Goal: Information Seeking & Learning: Learn about a topic

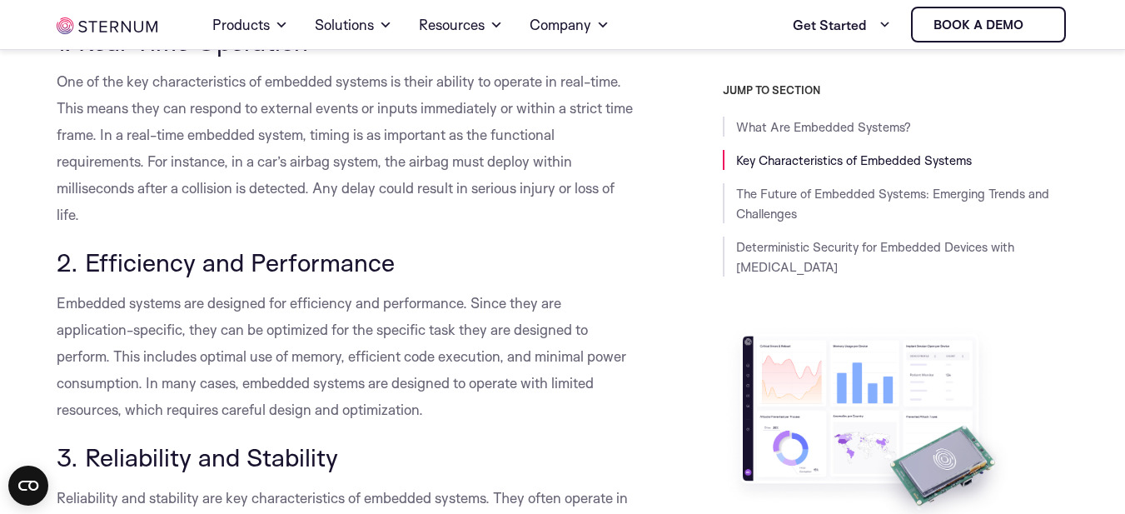
scroll to position [822, 0]
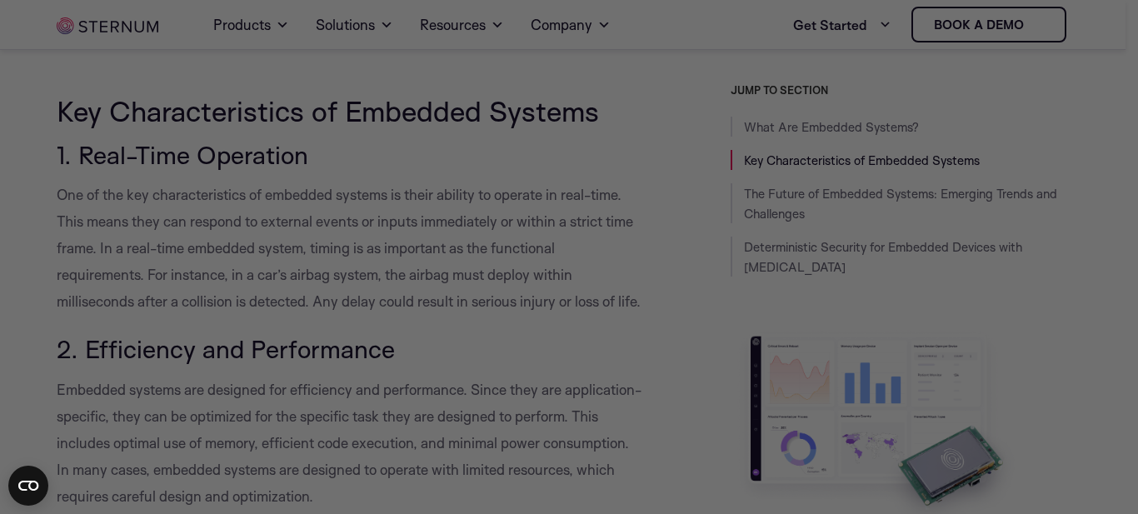
drag, startPoint x: 0, startPoint y: 359, endPoint x: 9, endPoint y: 355, distance: 10.1
click at [0, 358] on div at bounding box center [574, 259] width 1149 height 519
click at [159, 308] on div at bounding box center [574, 259] width 1149 height 519
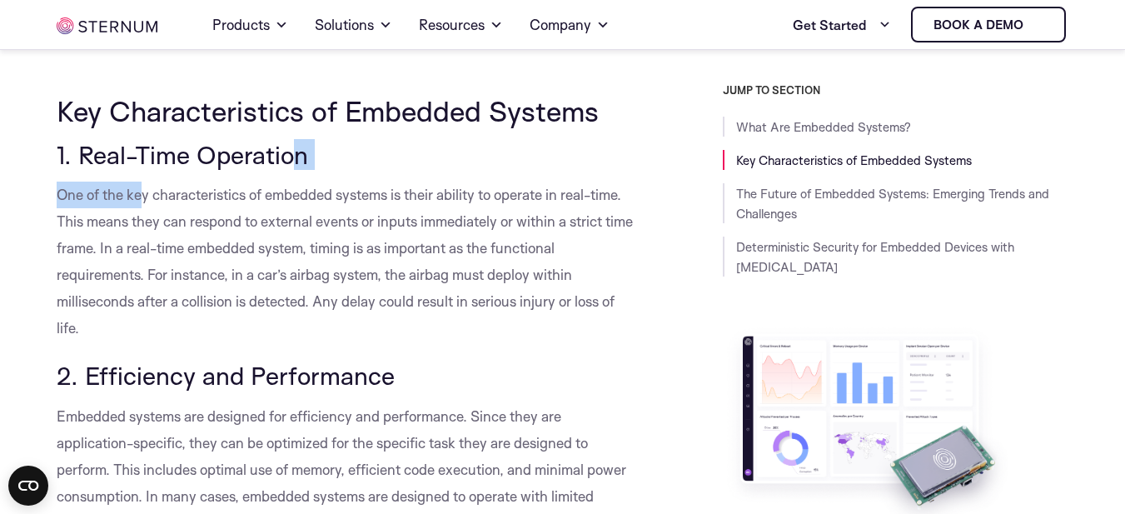
drag, startPoint x: 197, startPoint y: 175, endPoint x: 292, endPoint y: 167, distance: 96.1
click at [292, 167] on span "1. Real-Time Operation" at bounding box center [183, 154] width 252 height 31
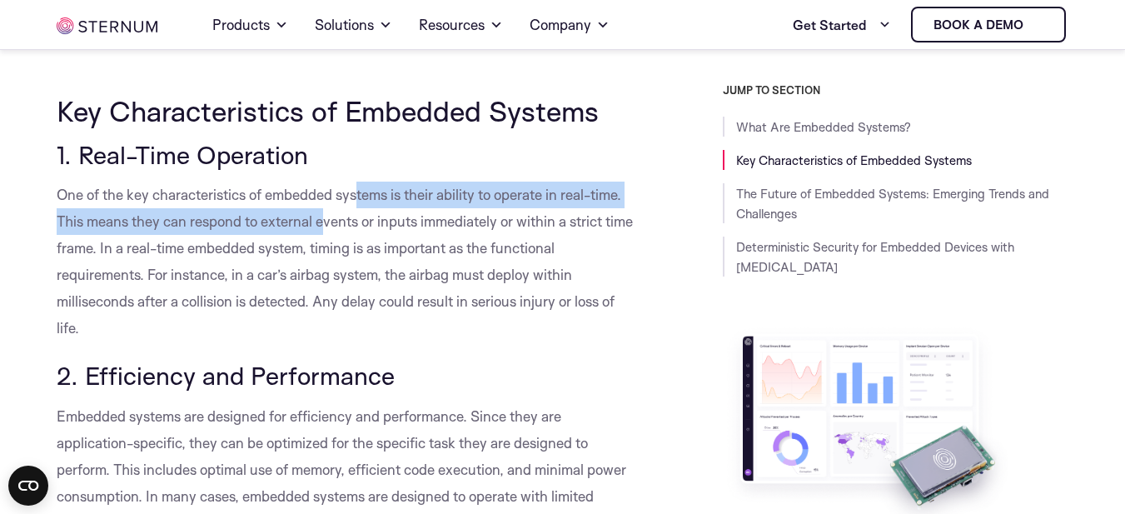
drag, startPoint x: 324, startPoint y: 211, endPoint x: 375, endPoint y: 196, distance: 53.0
click at [373, 196] on p "One of the key characteristics of embedded systems is their ability to operate …" at bounding box center [347, 262] width 580 height 160
click at [375, 196] on span "One of the key characteristics of embedded systems is their ability to operate …" at bounding box center [345, 261] width 576 height 151
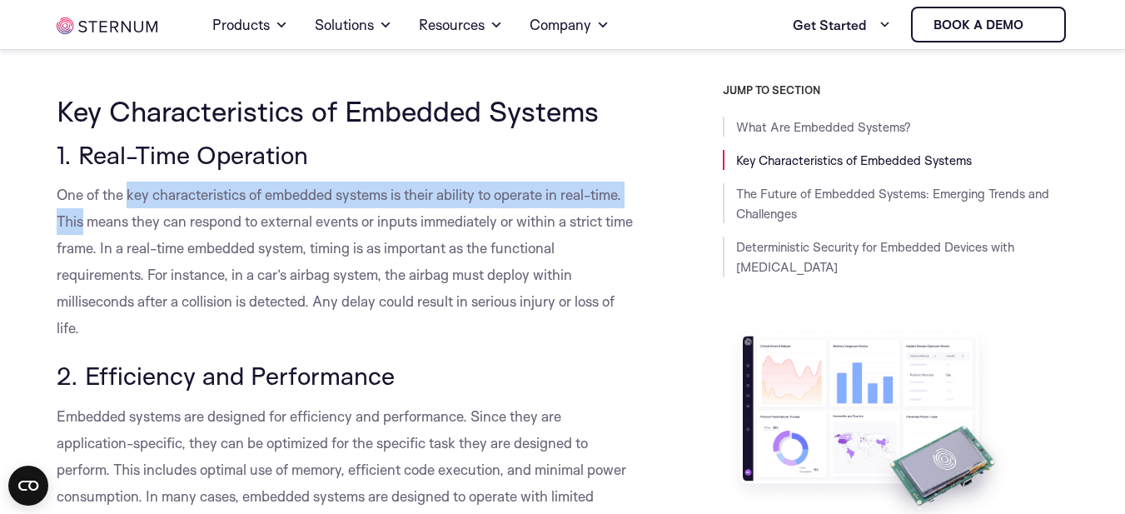
drag, startPoint x: 82, startPoint y: 231, endPoint x: 127, endPoint y: 206, distance: 51.4
click at [127, 206] on p "One of the key characteristics of embedded systems is their ability to operate …" at bounding box center [347, 262] width 580 height 160
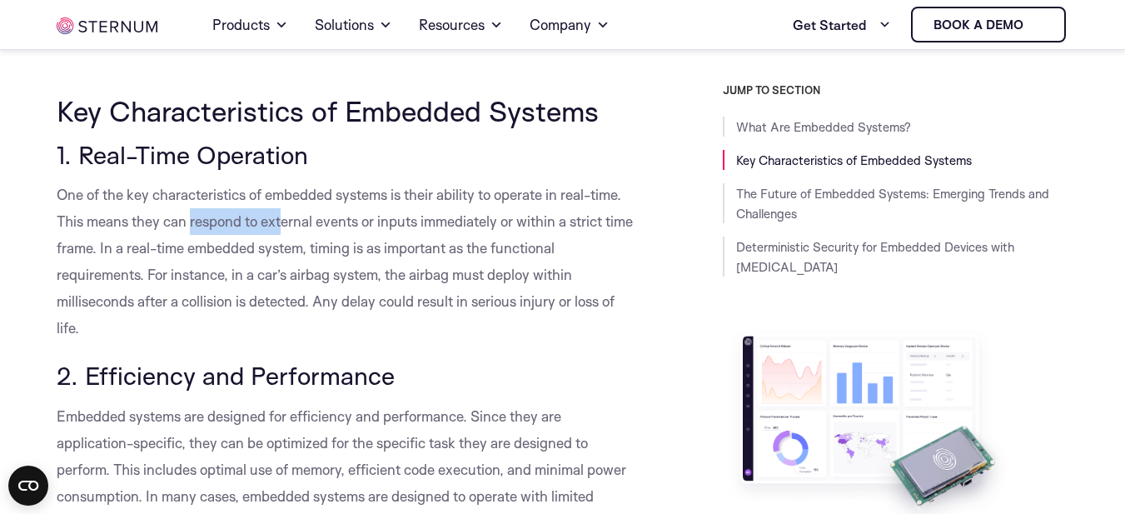
drag, startPoint x: 191, startPoint y: 222, endPoint x: 282, endPoint y: 215, distance: 91.9
click at [282, 215] on span "One of the key characteristics of embedded systems is their ability to operate …" at bounding box center [345, 261] width 576 height 151
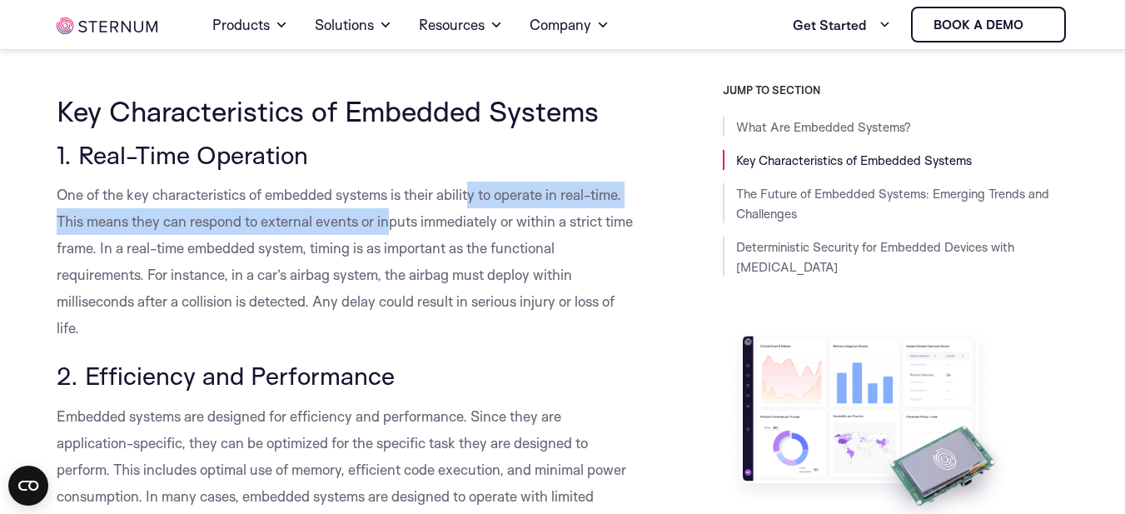
drag, startPoint x: 392, startPoint y: 219, endPoint x: 473, endPoint y: 206, distance: 81.9
click at [473, 206] on p "One of the key characteristics of embedded systems is their ability to operate …" at bounding box center [347, 262] width 580 height 160
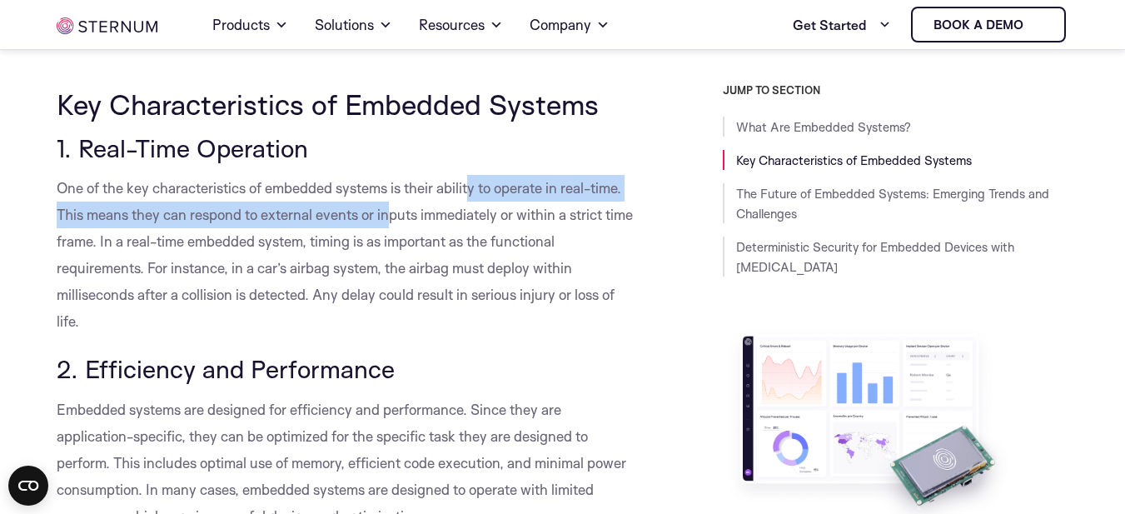
scroll to position [710, 0]
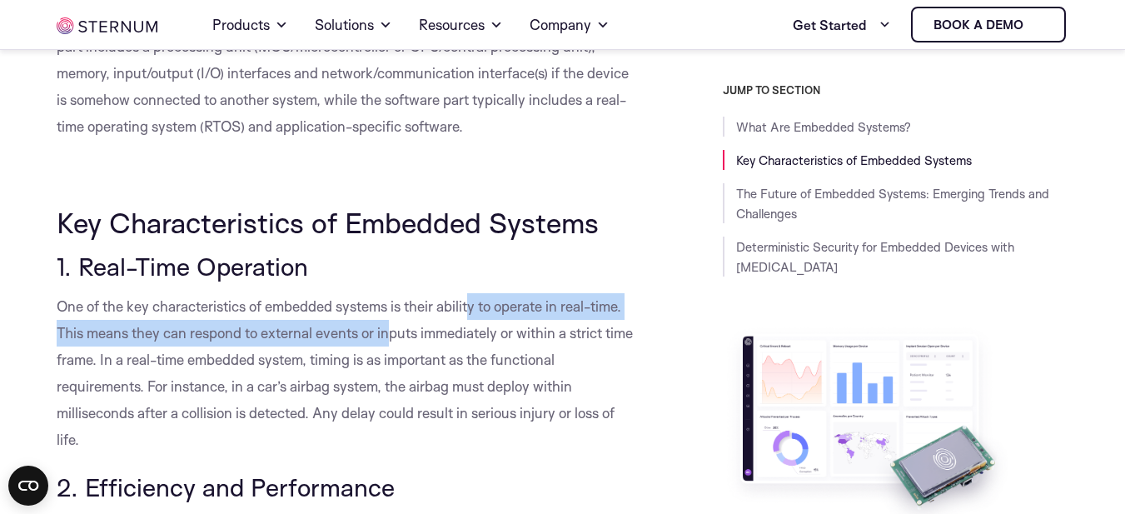
click at [194, 328] on span "One of the key characteristics of embedded systems is their ability to operate …" at bounding box center [345, 372] width 576 height 151
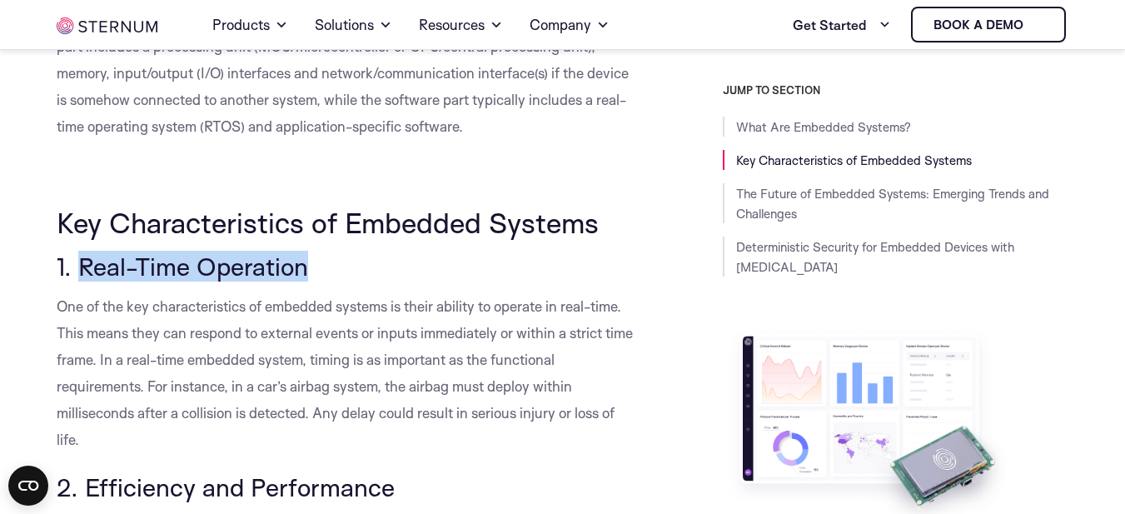
drag, startPoint x: 81, startPoint y: 262, endPoint x: 372, endPoint y: 257, distance: 291.5
click at [372, 257] on h3 "1. Real-Time Operation" at bounding box center [347, 266] width 580 height 28
copy span "Real-Time Operation"
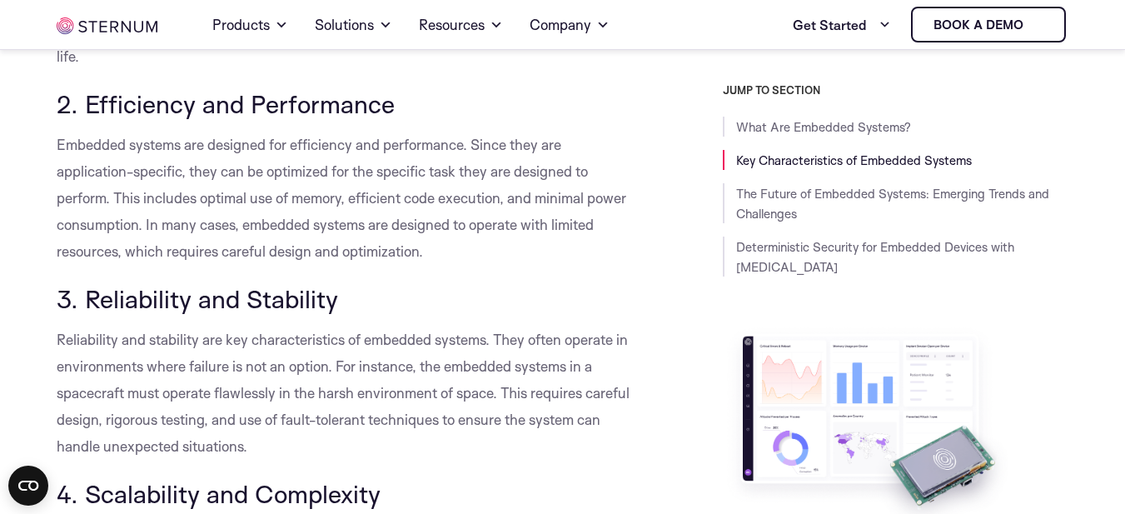
scroll to position [1099, 0]
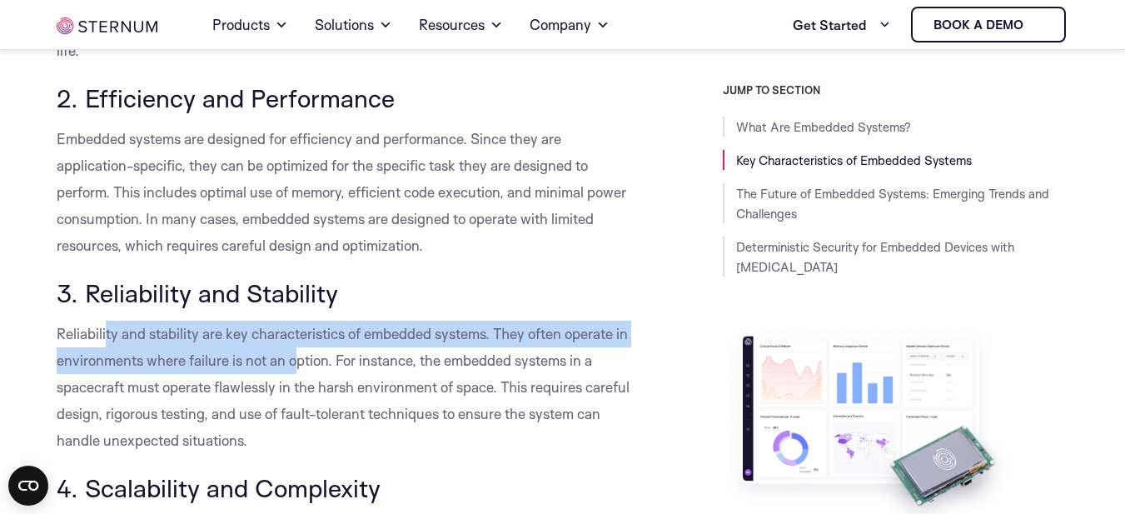
drag, startPoint x: 107, startPoint y: 309, endPoint x: 294, endPoint y: 371, distance: 197.5
click at [297, 371] on p "Reliability and stability are key characteristics of embedded systems. They oft…" at bounding box center [347, 387] width 580 height 133
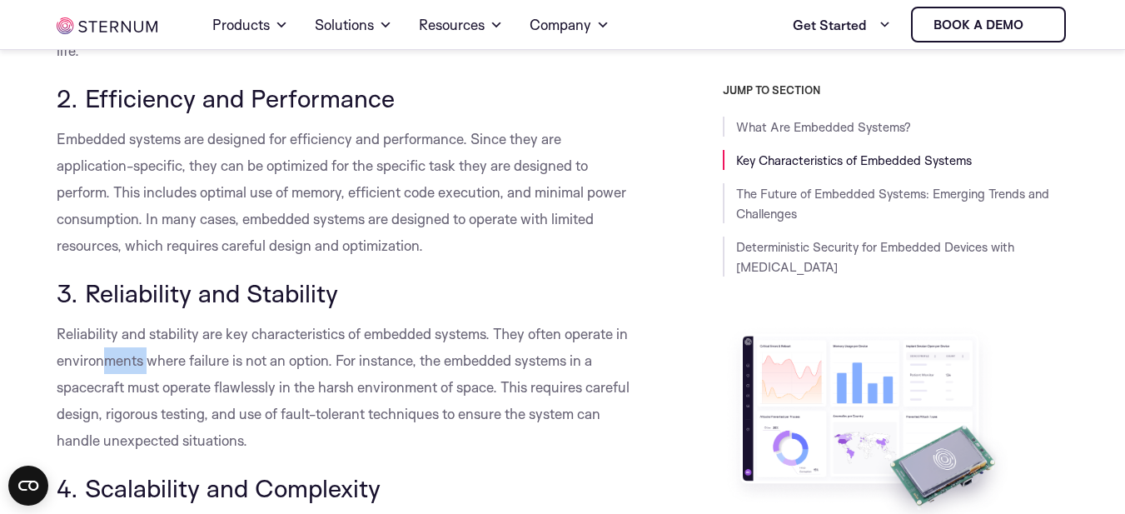
drag, startPoint x: 99, startPoint y: 357, endPoint x: 150, endPoint y: 355, distance: 50.9
click at [150, 355] on span "Reliability and stability are key characteristics of embedded systems. They oft…" at bounding box center [343, 387] width 573 height 124
click at [152, 355] on span "Reliability and stability are key characteristics of embedded systems. They oft…" at bounding box center [343, 387] width 573 height 124
drag, startPoint x: 197, startPoint y: 355, endPoint x: 270, endPoint y: 356, distance: 72.5
click at [270, 356] on span "Reliability and stability are key characteristics of embedded systems. They oft…" at bounding box center [343, 387] width 573 height 124
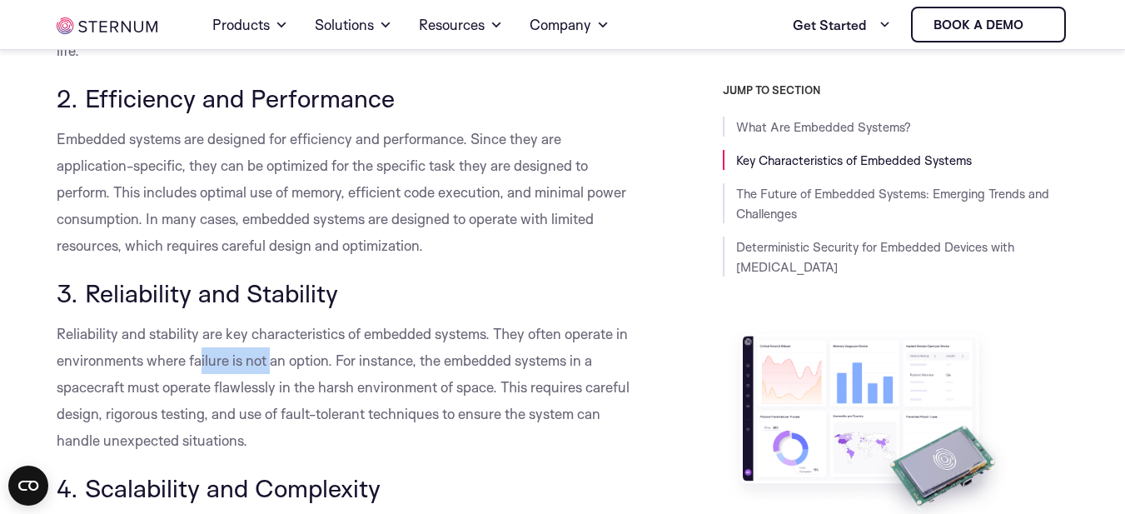
click at [270, 356] on span "Reliability and stability are key characteristics of embedded systems. They oft…" at bounding box center [343, 387] width 573 height 124
drag, startPoint x: 82, startPoint y: 354, endPoint x: 250, endPoint y: 359, distance: 167.5
click at [250, 359] on span "Reliability and stability are key characteristics of embedded systems. They oft…" at bounding box center [343, 387] width 573 height 124
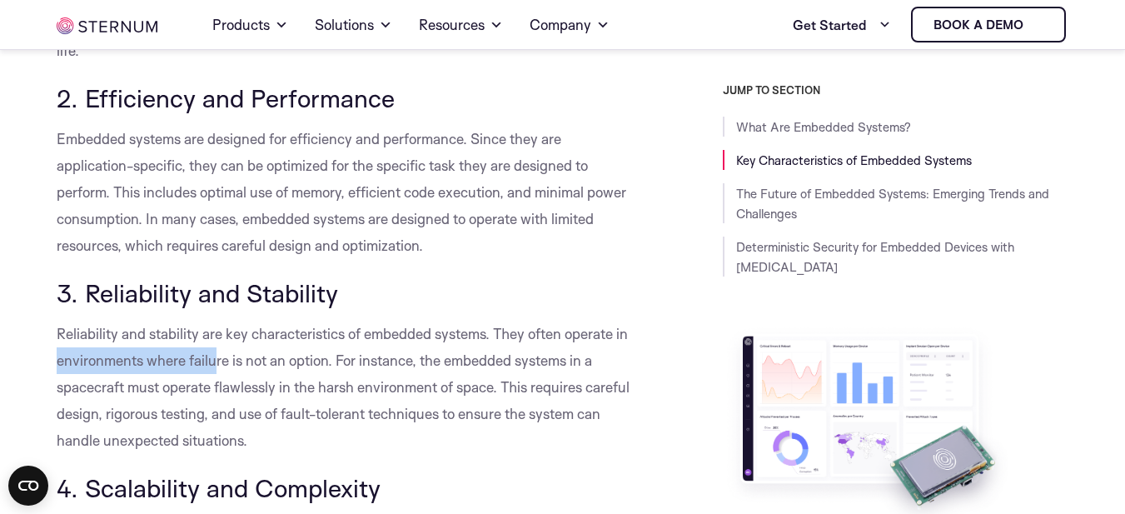
drag, startPoint x: 59, startPoint y: 355, endPoint x: 212, endPoint y: 352, distance: 153.3
click at [212, 352] on span "Reliability and stability are key characteristics of embedded systems. They oft…" at bounding box center [343, 387] width 573 height 124
drag, startPoint x: 192, startPoint y: 363, endPoint x: 220, endPoint y: 351, distance: 29.9
click at [220, 351] on span "Reliability and stability are key characteristics of embedded systems. They oft…" at bounding box center [343, 387] width 573 height 124
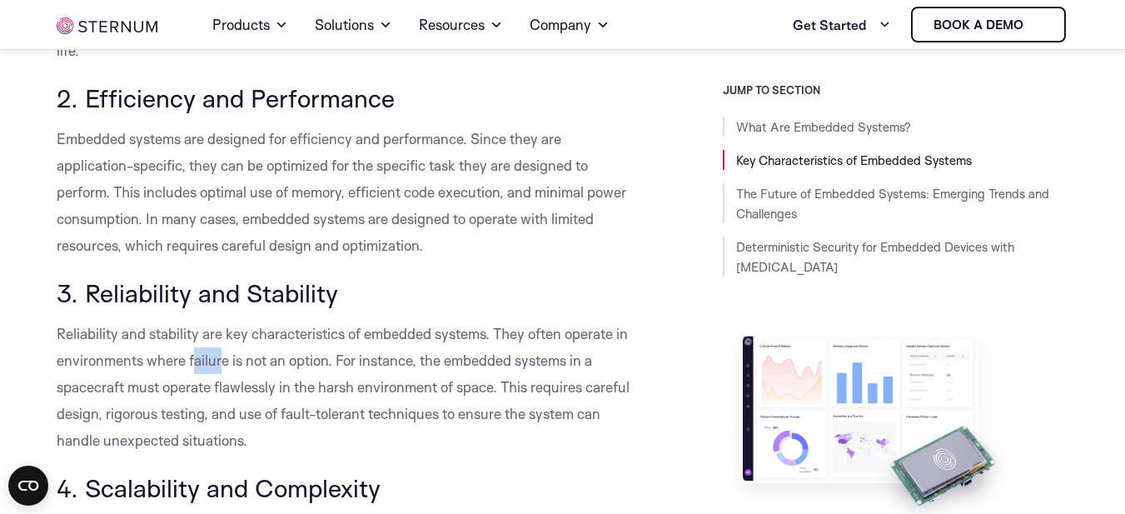
click at [220, 351] on span "Reliability and stability are key characteristics of embedded systems. They oft…" at bounding box center [343, 387] width 573 height 124
drag, startPoint x: 280, startPoint y: 357, endPoint x: 291, endPoint y: 356, distance: 11.8
click at [291, 356] on span "Reliability and stability are key characteristics of embedded systems. They oft…" at bounding box center [343, 387] width 573 height 124
drag, startPoint x: 71, startPoint y: 392, endPoint x: 122, endPoint y: 377, distance: 53.0
click at [122, 377] on span "Reliability and stability are key characteristics of embedded systems. They oft…" at bounding box center [343, 387] width 573 height 124
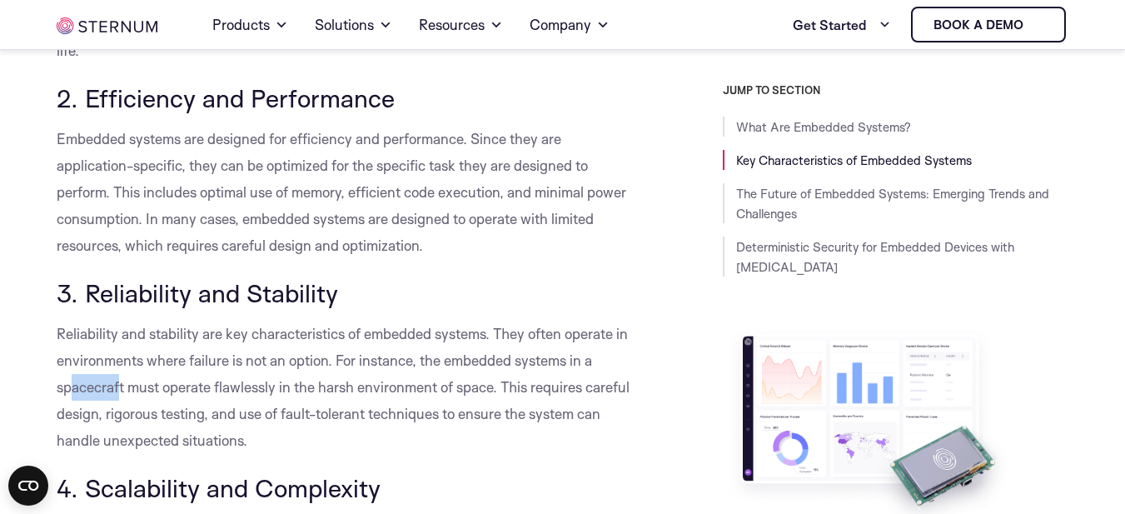
click at [122, 377] on span "Reliability and stability are key characteristics of embedded systems. They oft…" at bounding box center [343, 387] width 573 height 124
drag, startPoint x: 187, startPoint y: 371, endPoint x: 219, endPoint y: 380, distance: 32.7
click at [219, 380] on span "Reliability and stability are key characteristics of embedded systems. They oft…" at bounding box center [343, 387] width 573 height 124
click at [220, 380] on span "Reliability and stability are key characteristics of embedded systems. They oft…" at bounding box center [343, 387] width 573 height 124
click at [247, 406] on span "Reliability and stability are key characteristics of embedded systems. They oft…" at bounding box center [343, 387] width 573 height 124
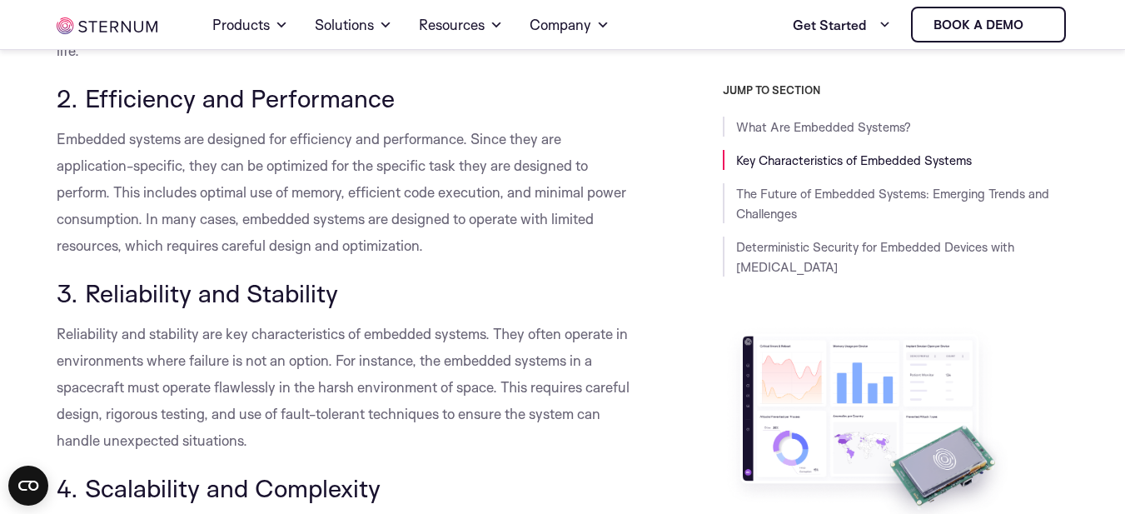
drag, startPoint x: 237, startPoint y: 397, endPoint x: 252, endPoint y: 396, distance: 15.1
click at [251, 396] on p "Reliability and stability are key characteristics of embedded systems. They oft…" at bounding box center [347, 387] width 580 height 133
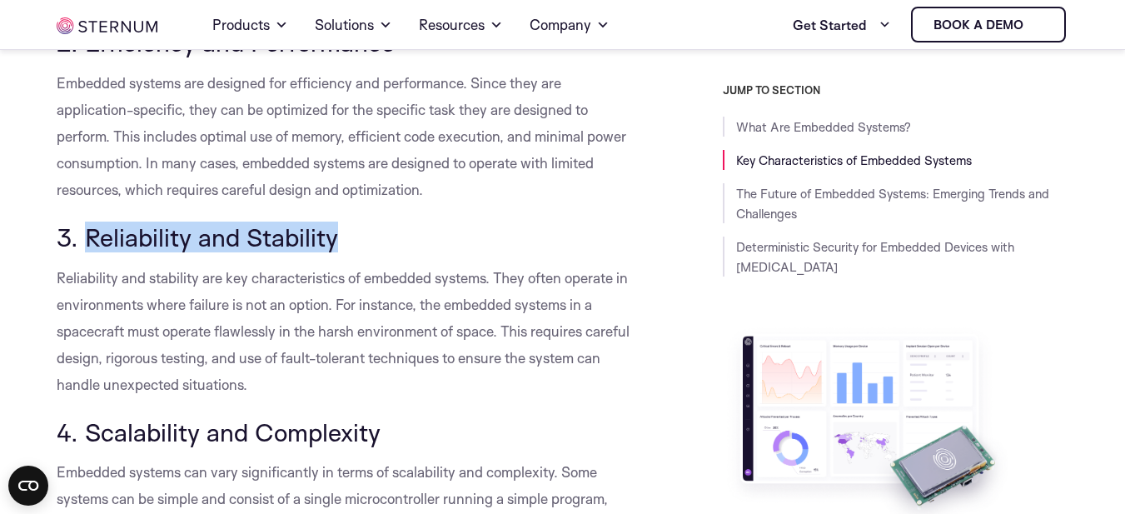
drag, startPoint x: 83, startPoint y: 246, endPoint x: 352, endPoint y: 207, distance: 271.8
copy span "Reliability and Stability"
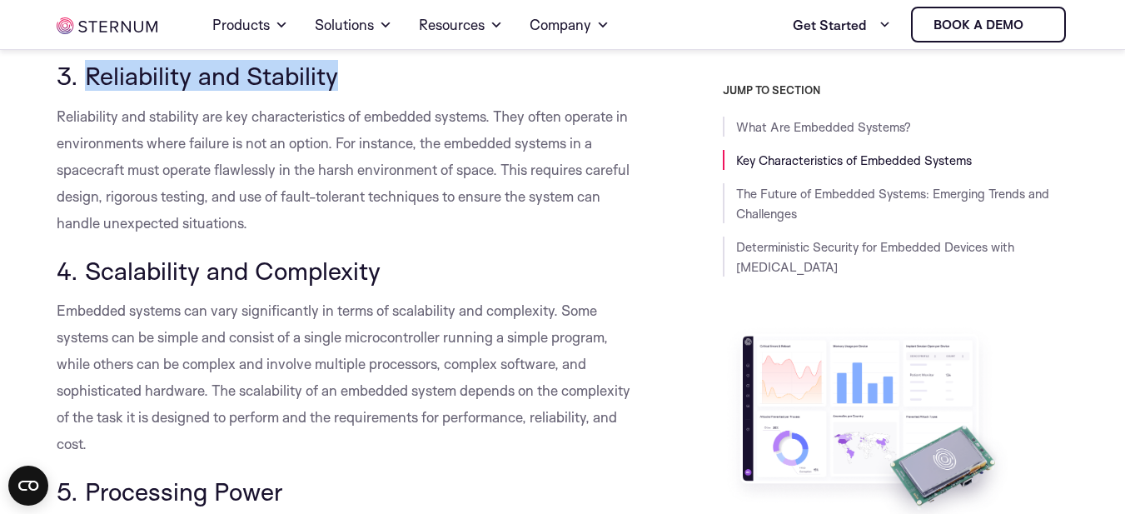
scroll to position [1488, 0]
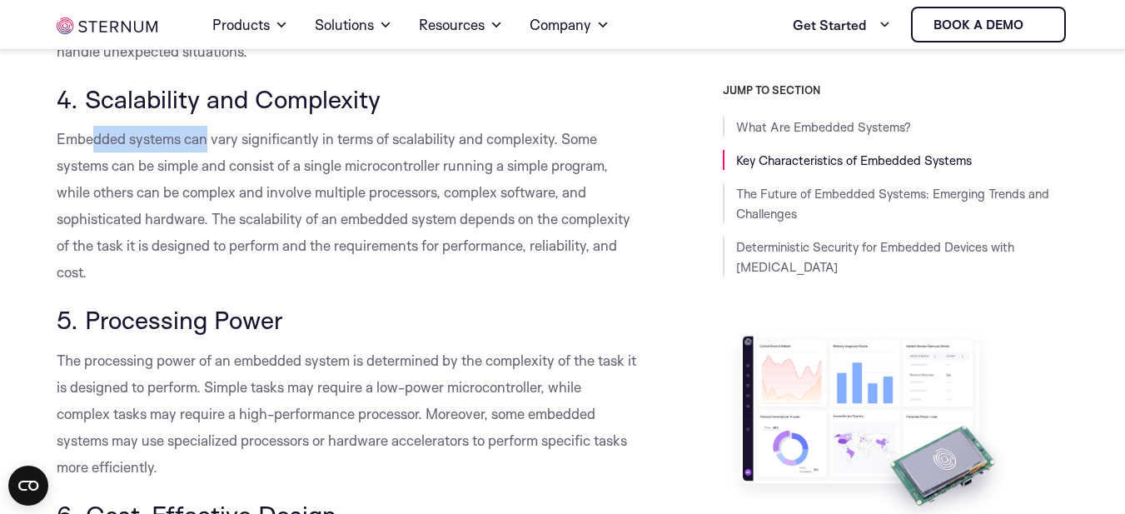
drag, startPoint x: 113, startPoint y: 140, endPoint x: 227, endPoint y: 152, distance: 113.9
click at [227, 152] on p "Embedded systems can vary significantly in terms of scalability and complexity.…" at bounding box center [347, 206] width 580 height 160
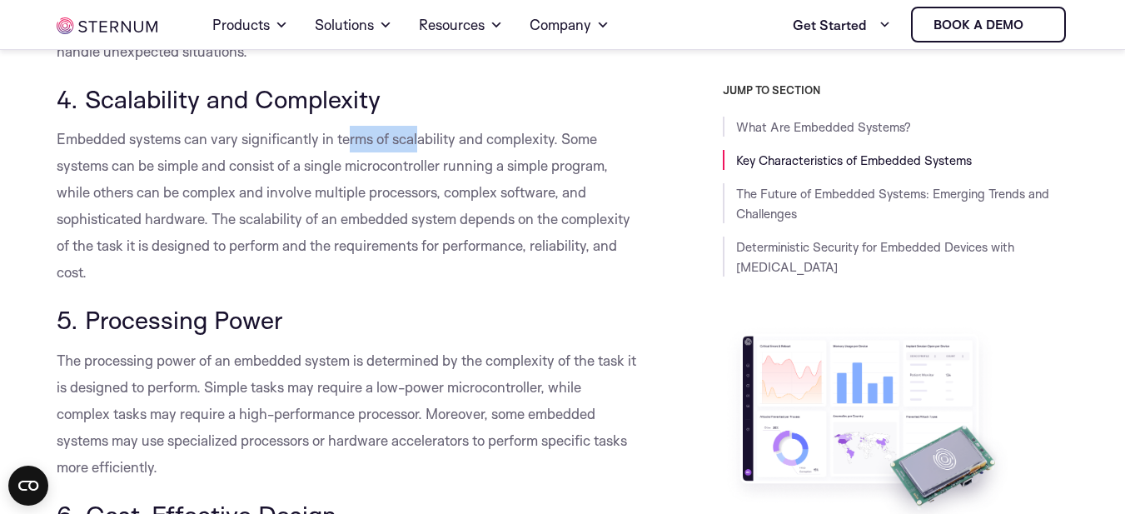
drag, startPoint x: 351, startPoint y: 123, endPoint x: 421, endPoint y: 119, distance: 70.9
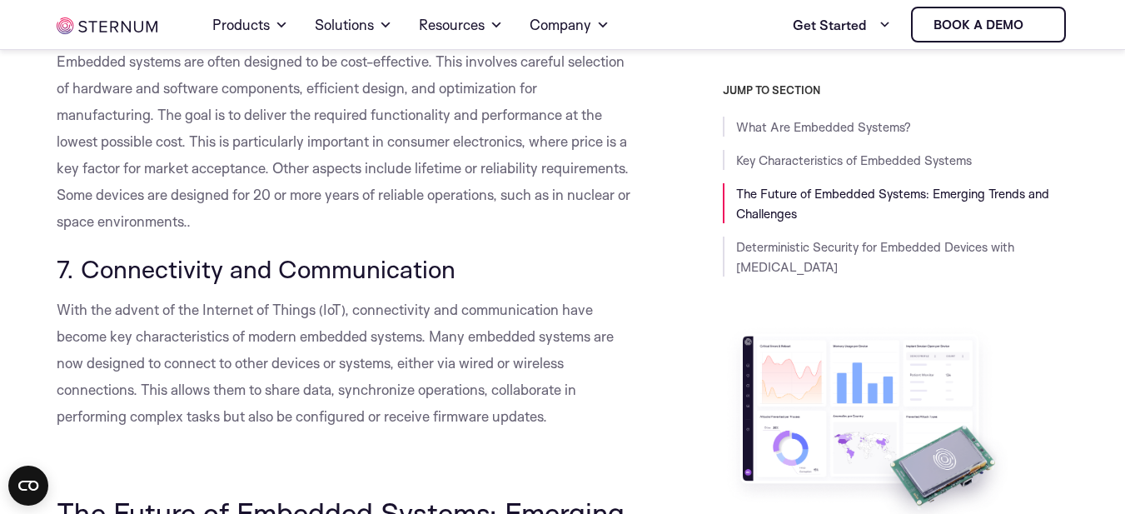
scroll to position [1988, 0]
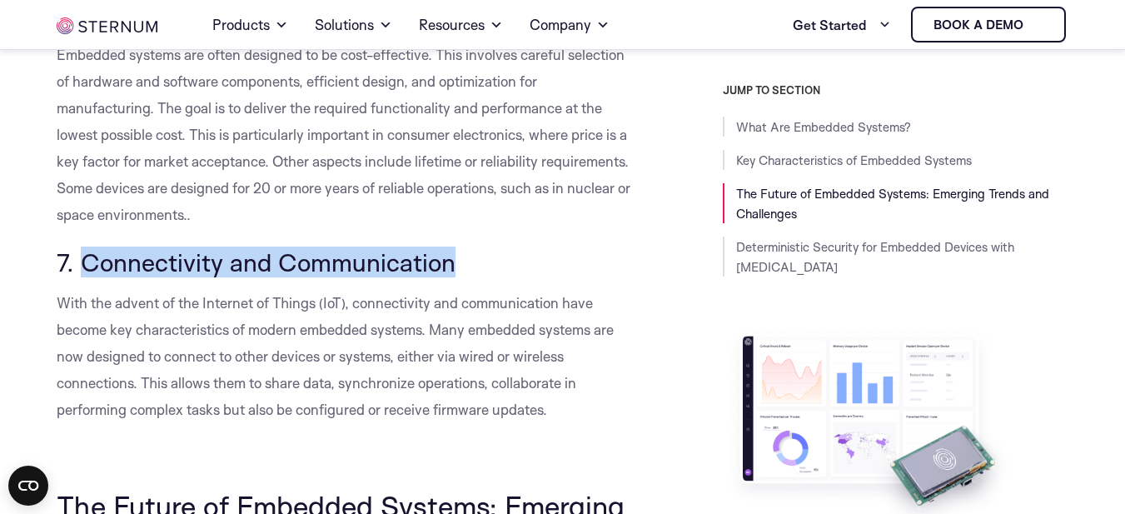
drag, startPoint x: 84, startPoint y: 268, endPoint x: 476, endPoint y: 235, distance: 393.7
copy span "Connectivity and Communication"
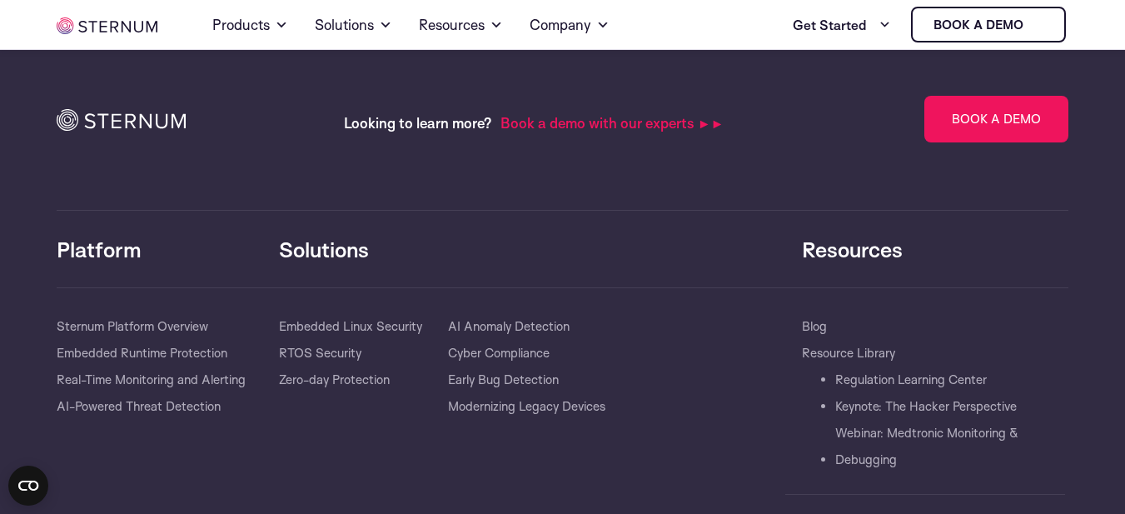
scroll to position [169, 0]
